Goal: Information Seeking & Learning: Check status

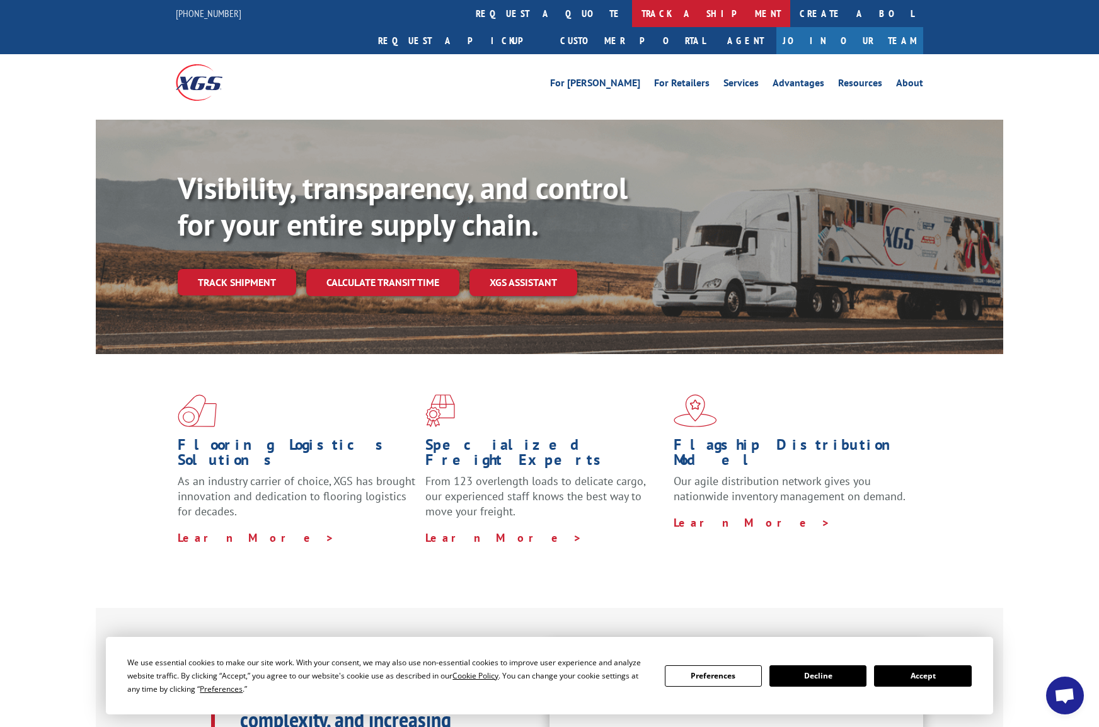
click at [632, 9] on link "track a shipment" at bounding box center [711, 13] width 158 height 27
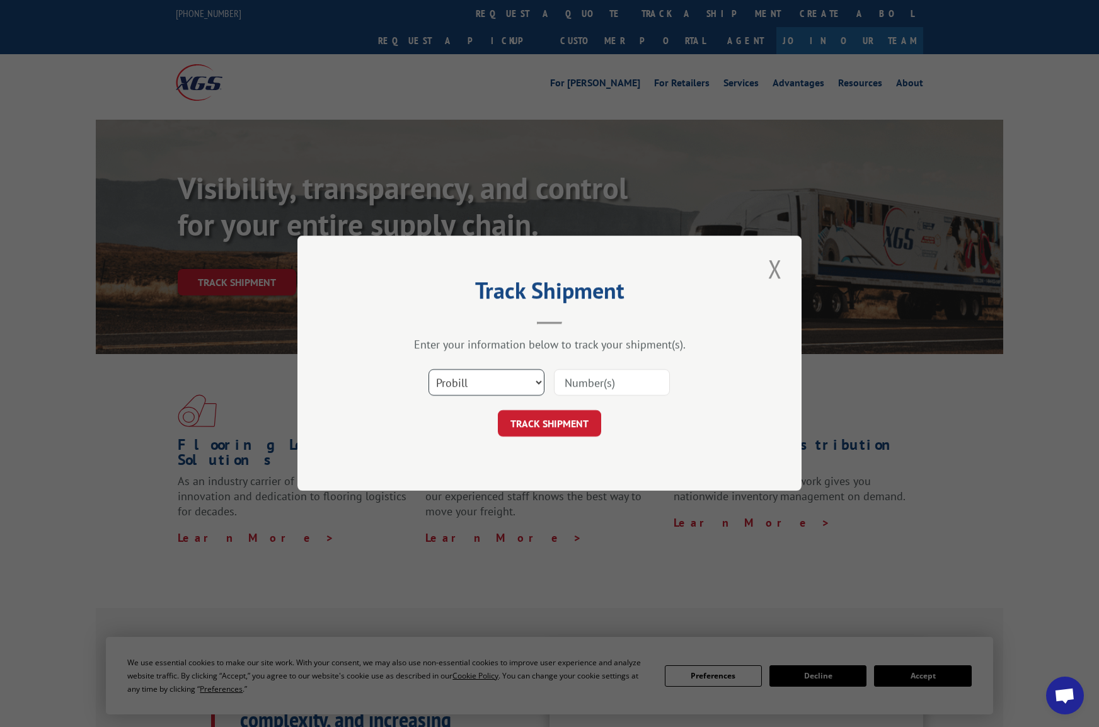
select select "bol"
click at [590, 383] on input at bounding box center [612, 383] width 116 height 26
type input "736132"
click at [536, 428] on button "TRACK SHIPMENT" at bounding box center [549, 424] width 103 height 26
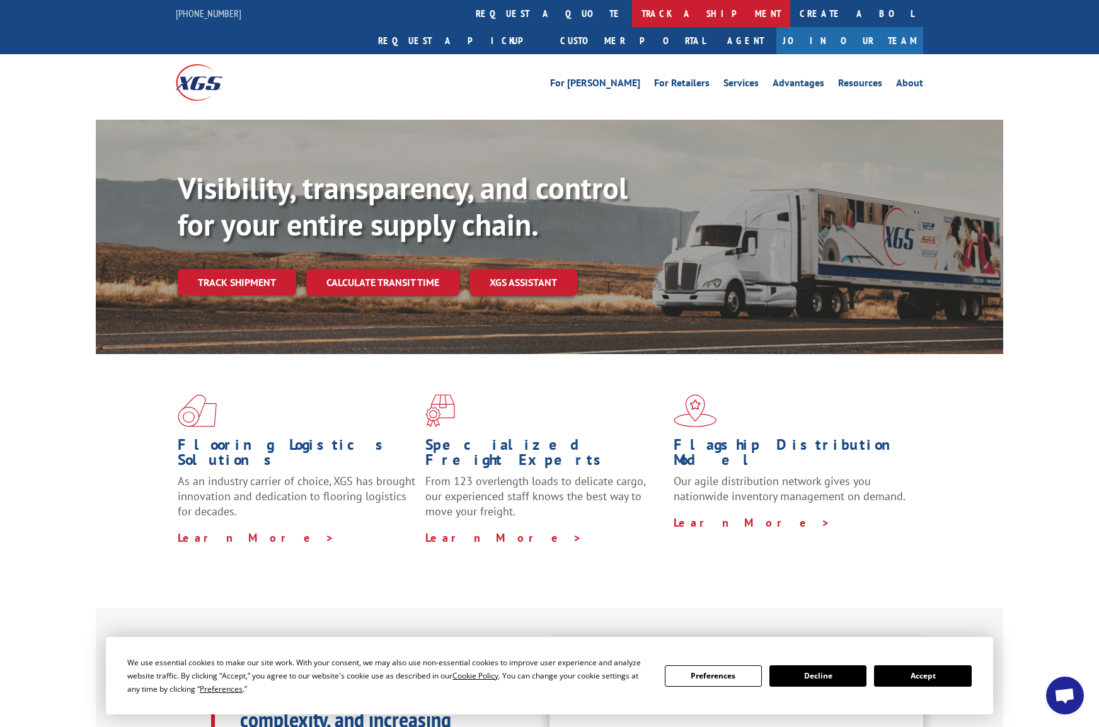
click at [632, 14] on link "track a shipment" at bounding box center [711, 13] width 158 height 27
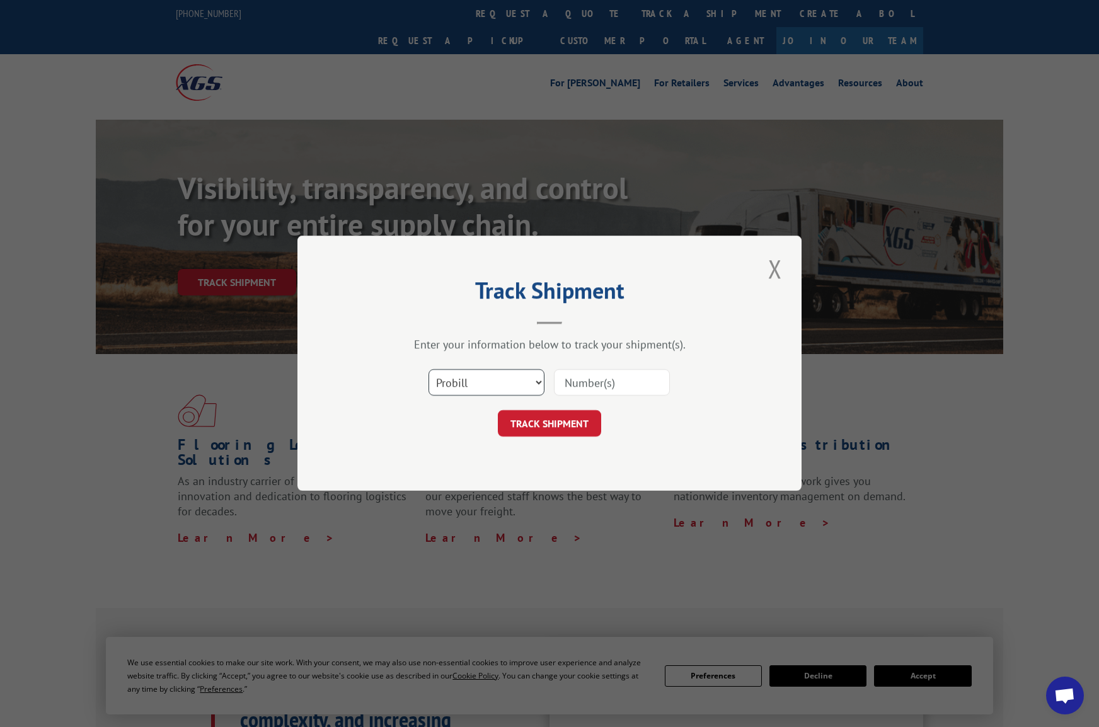
select select "bol"
click at [587, 381] on input at bounding box center [612, 383] width 116 height 26
type input "735979"
click at [567, 425] on button "TRACK SHIPMENT" at bounding box center [549, 424] width 103 height 26
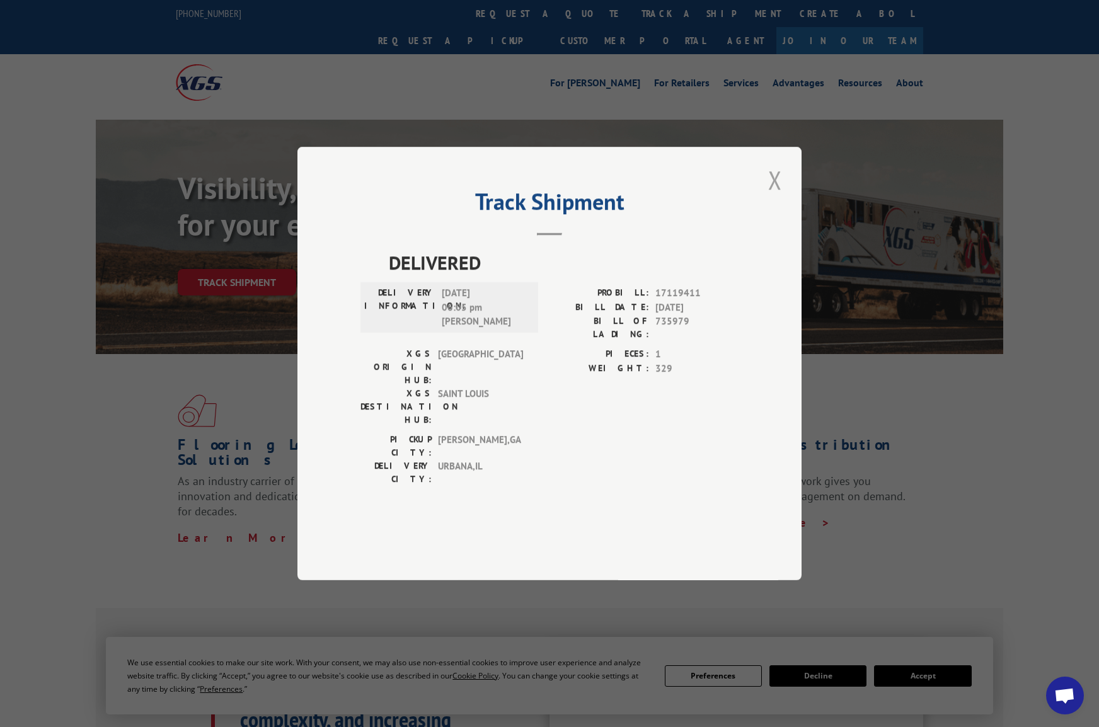
click at [775, 197] on button "Close modal" at bounding box center [775, 180] width 21 height 35
